Goal: Use online tool/utility: Utilize a website feature to perform a specific function

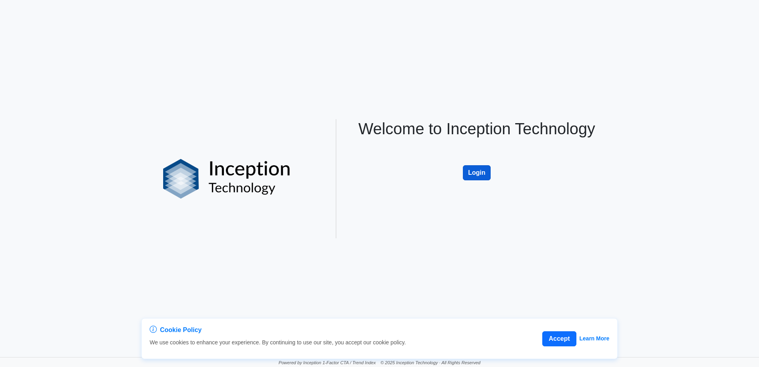
click at [469, 167] on button "Login" at bounding box center [477, 172] width 28 height 15
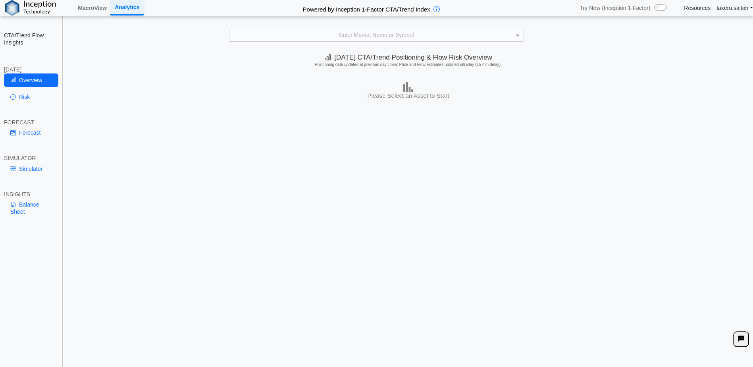
click at [357, 32] on div "Enter Market Name or Symbol" at bounding box center [376, 35] width 294 height 11
type input "***"
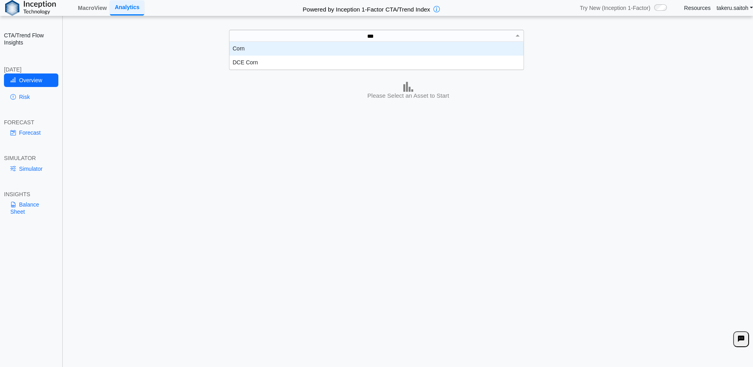
scroll to position [22, 288]
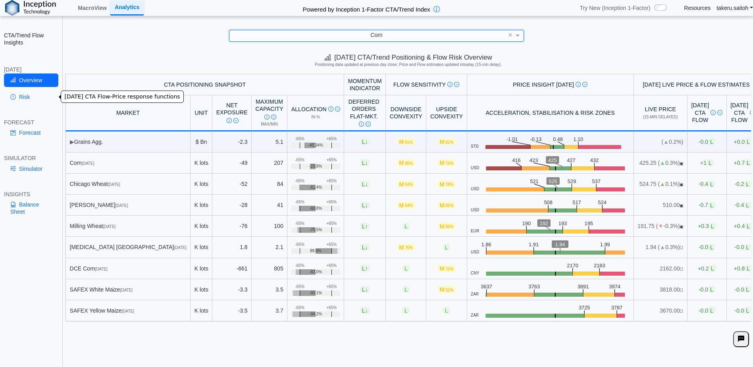
click at [26, 96] on link "Risk" at bounding box center [31, 96] width 54 height 13
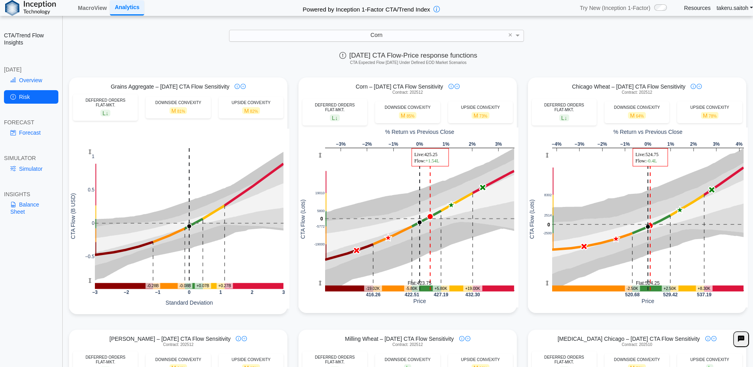
scroll to position [0, 0]
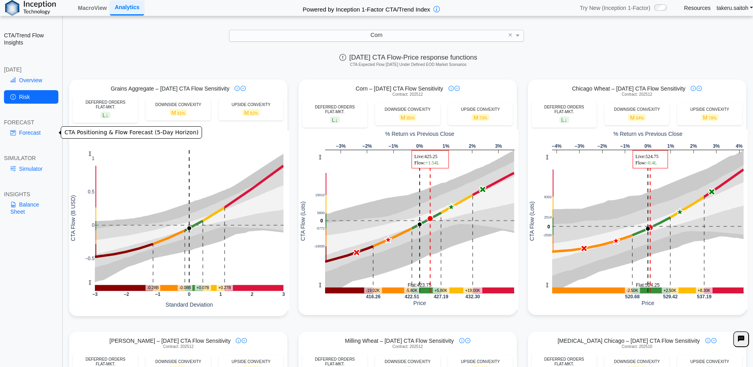
click at [35, 137] on link "Forecast" at bounding box center [31, 132] width 54 height 13
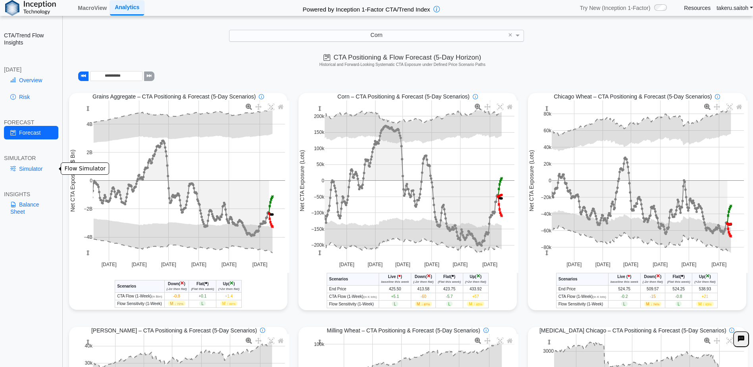
click at [38, 167] on link "Simulator" at bounding box center [31, 168] width 54 height 13
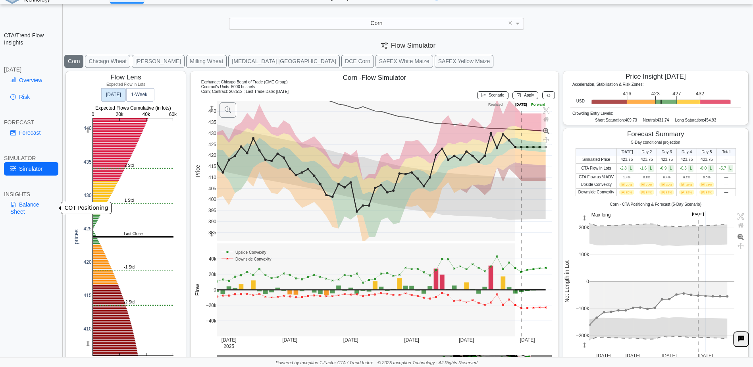
drag, startPoint x: 21, startPoint y: 213, endPoint x: 49, endPoint y: 212, distance: 27.4
click at [21, 213] on link "Balance Sheet" at bounding box center [31, 208] width 54 height 21
